Goal: Subscribe to service/newsletter

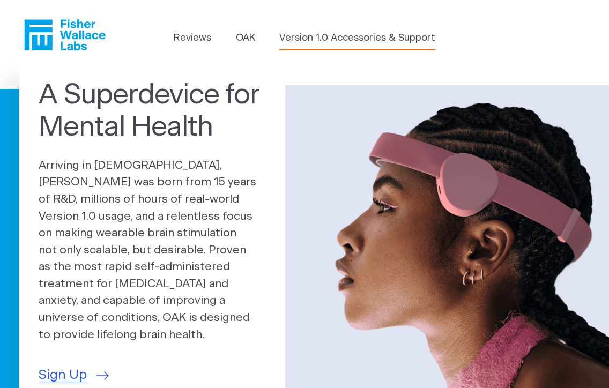
click at [309, 38] on link "Version 1.0 Accessories & Support" at bounding box center [358, 38] width 156 height 14
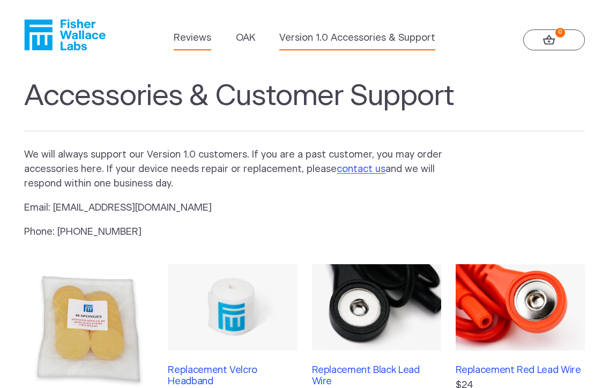
click at [199, 35] on link "Reviews" at bounding box center [193, 38] width 38 height 14
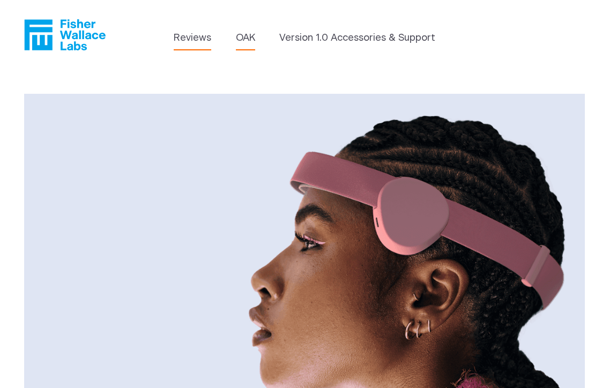
click at [199, 43] on link "Reviews" at bounding box center [193, 38] width 38 height 14
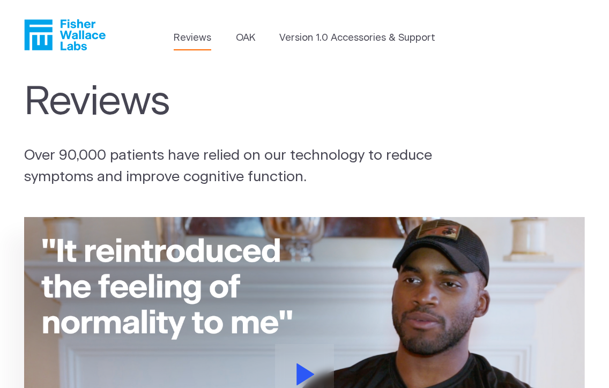
click at [38, 35] on icon "Fisher Wallace" at bounding box center [65, 34] width 82 height 31
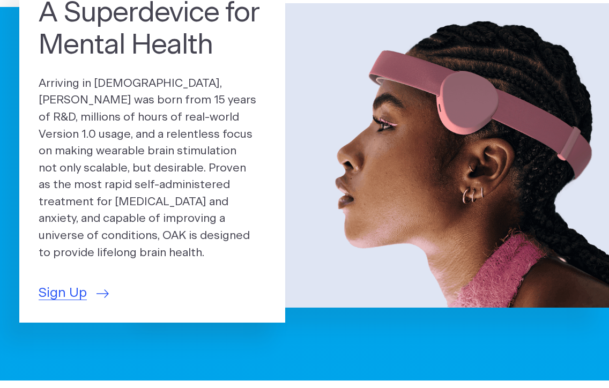
scroll to position [85, 0]
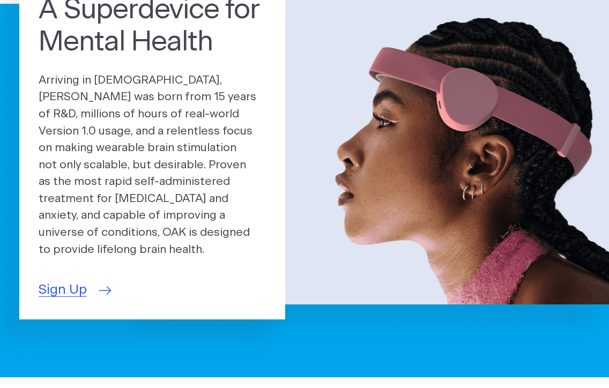
click at [60, 281] on span "Sign Up" at bounding box center [63, 291] width 48 height 20
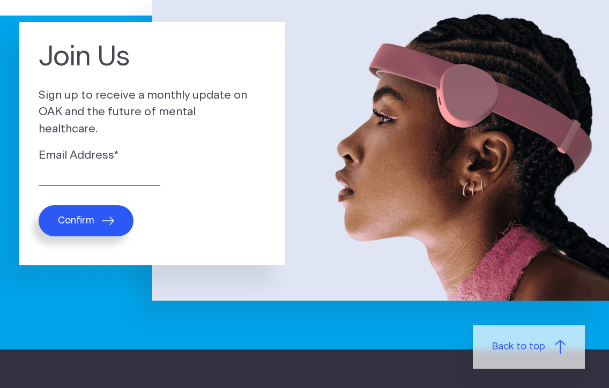
scroll to position [43, 0]
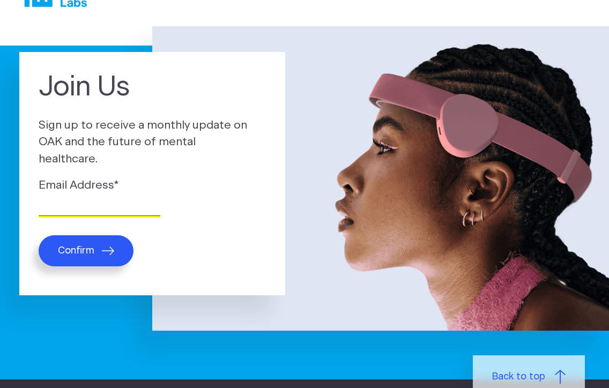
click at [122, 204] on input "Email Address *" at bounding box center [100, 208] width 122 height 17
type input "cmjaquez5@gmail.com"
click at [87, 245] on span "Confirm" at bounding box center [76, 251] width 36 height 12
